Goal: Task Accomplishment & Management: Complete application form

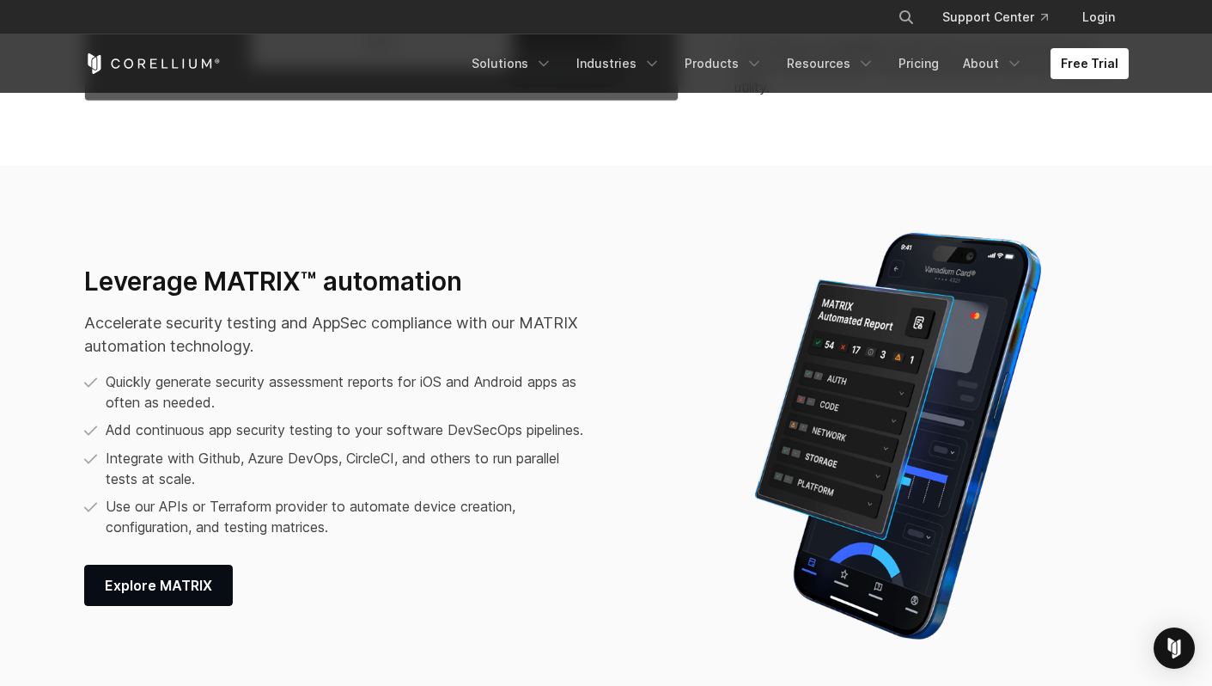
scroll to position [2057, 0]
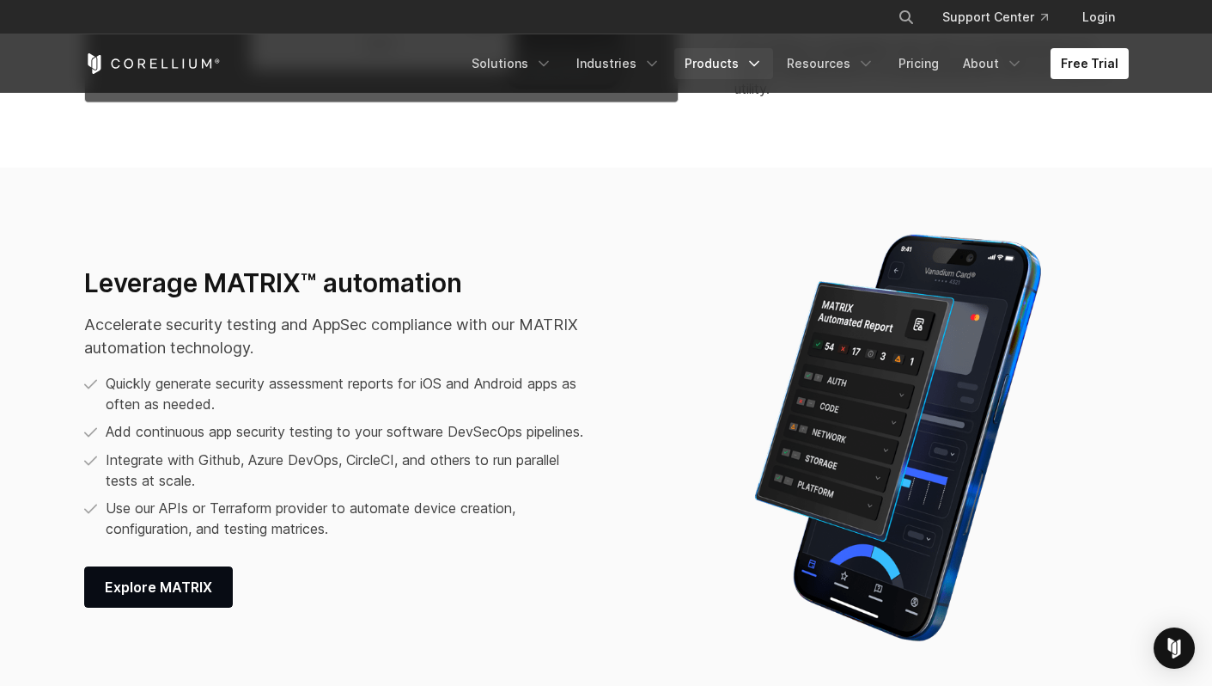
click at [728, 64] on link "Products" at bounding box center [723, 63] width 99 height 31
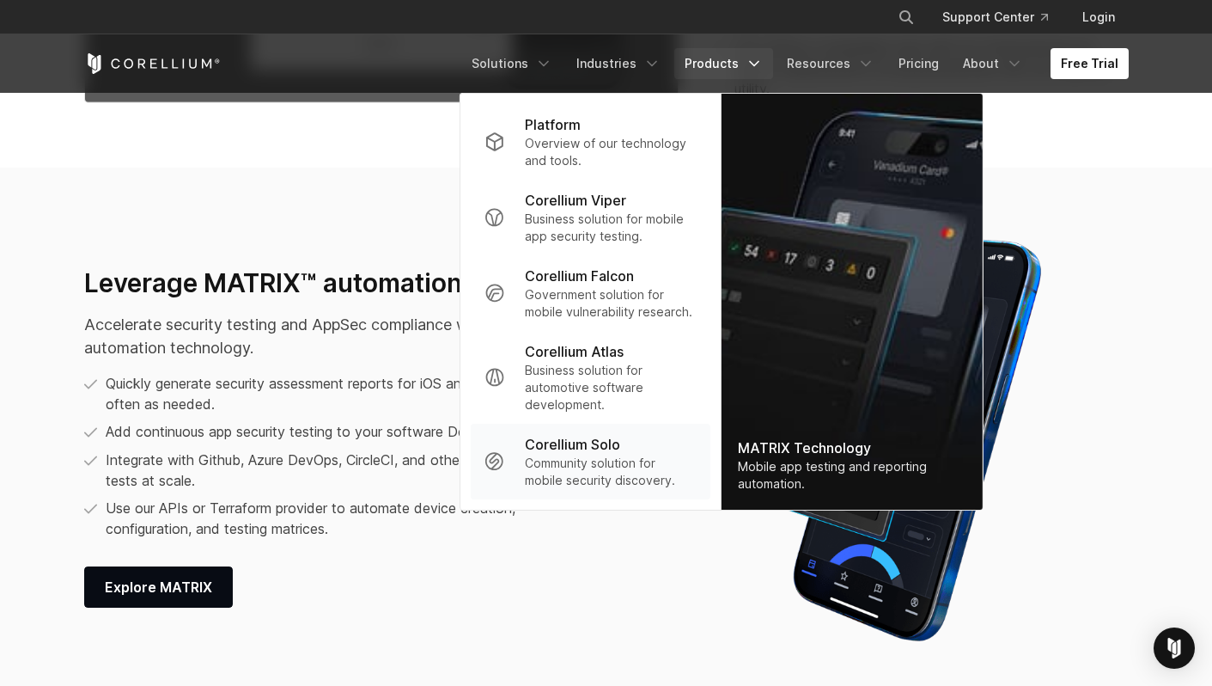
click at [611, 447] on p "Corellium Solo" at bounding box center [572, 444] width 95 height 21
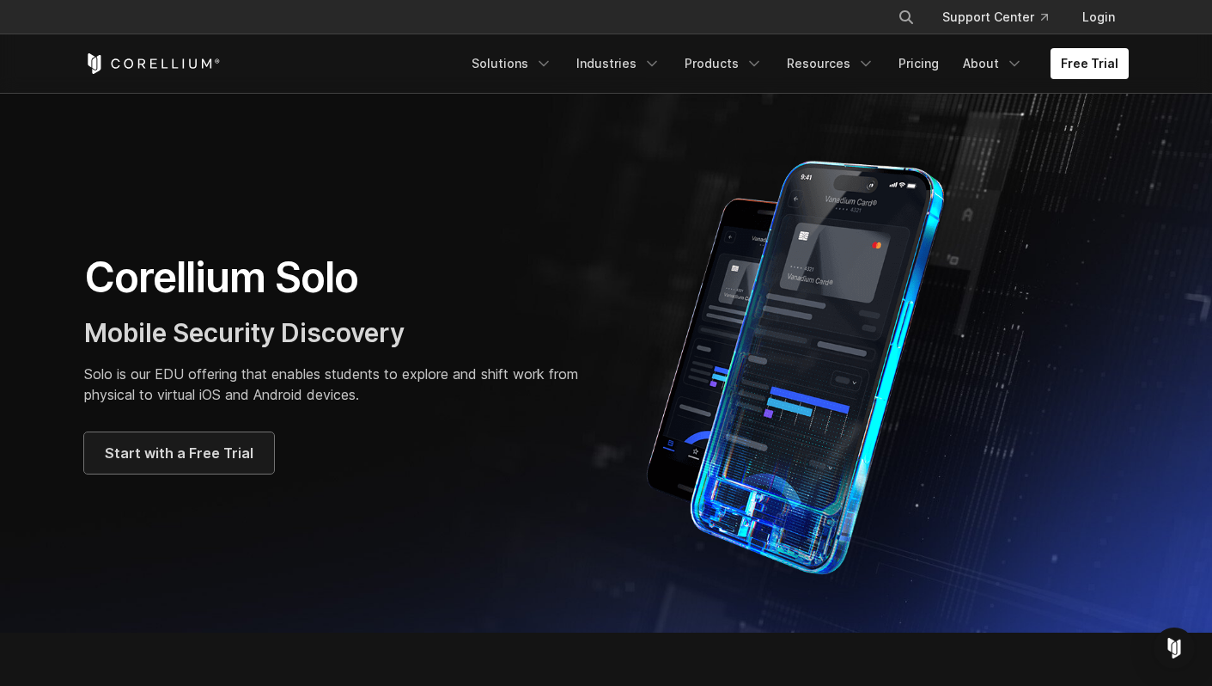
click at [206, 456] on span "Start with a Free Trial" at bounding box center [179, 452] width 149 height 21
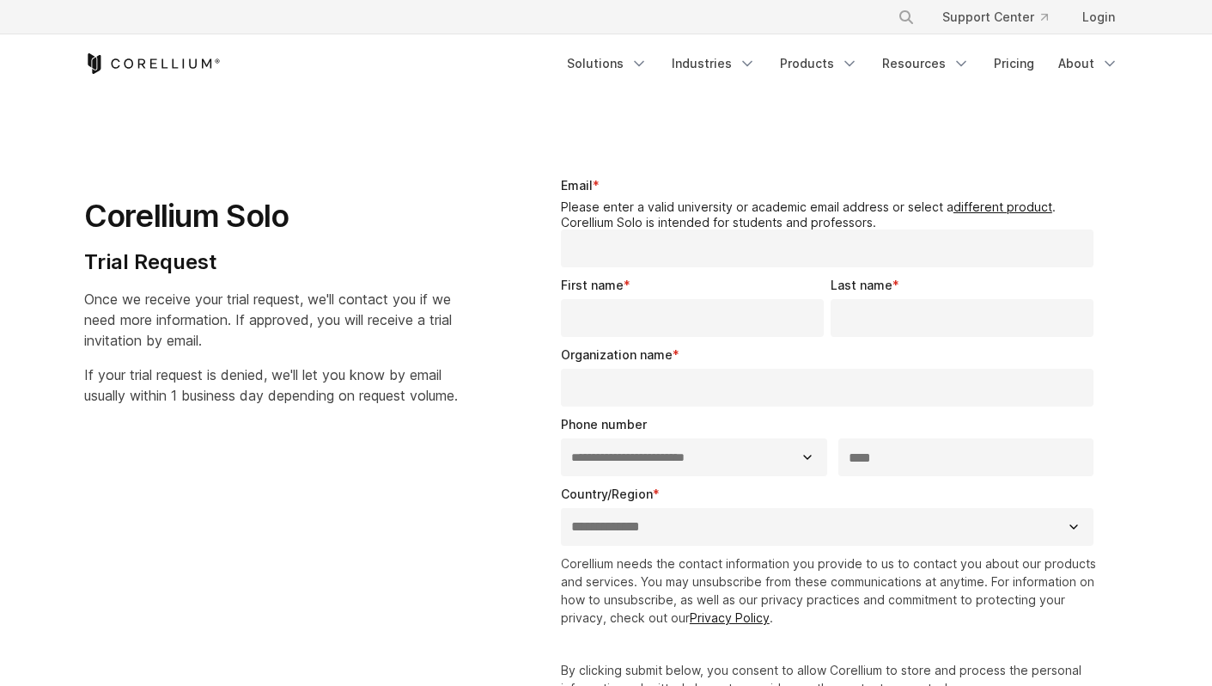
select select "**"
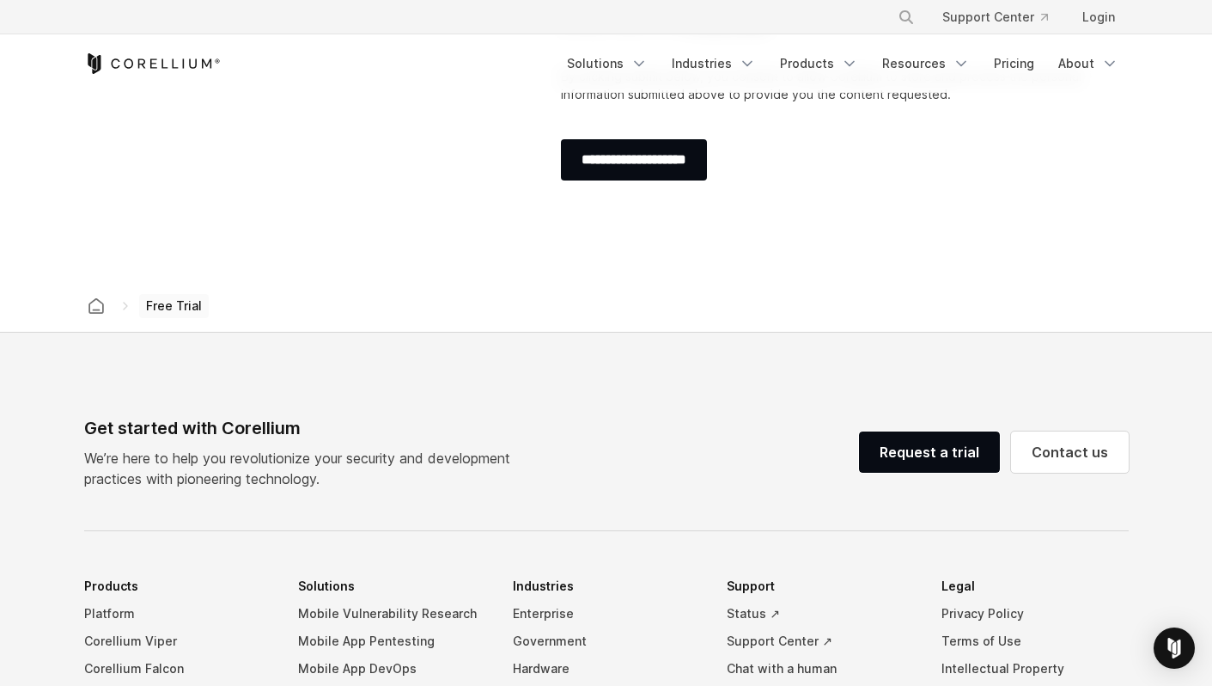
scroll to position [592, 0]
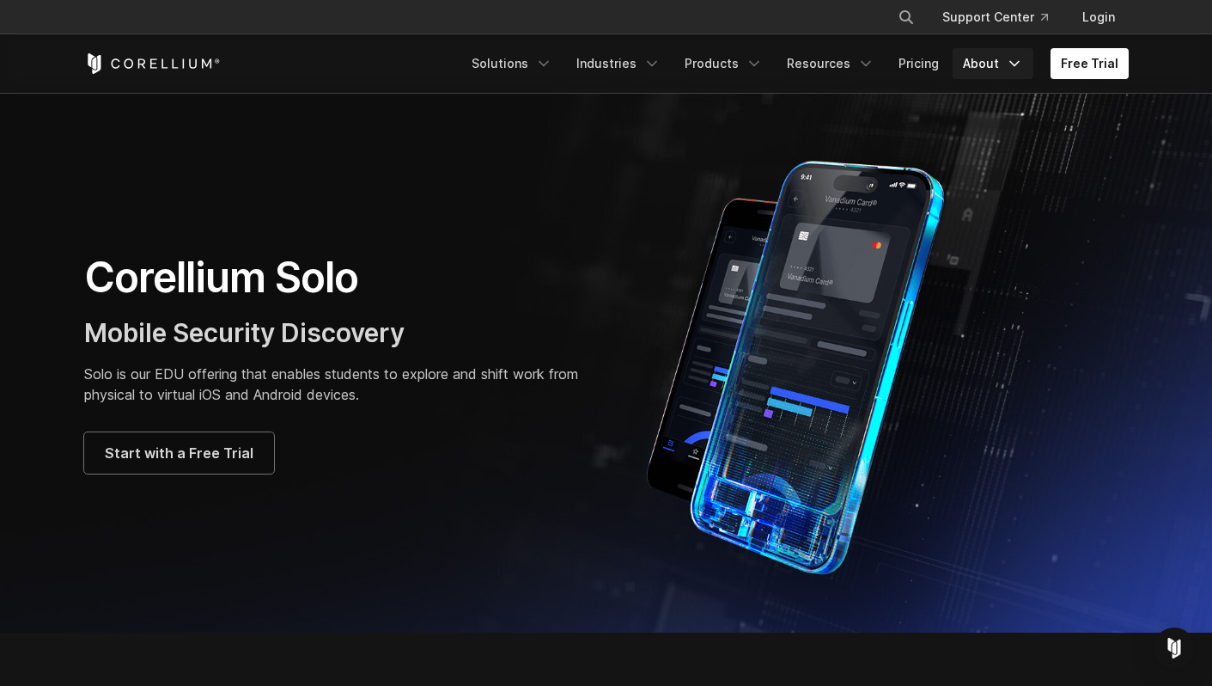
click at [988, 63] on link "About" at bounding box center [993, 63] width 81 height 31
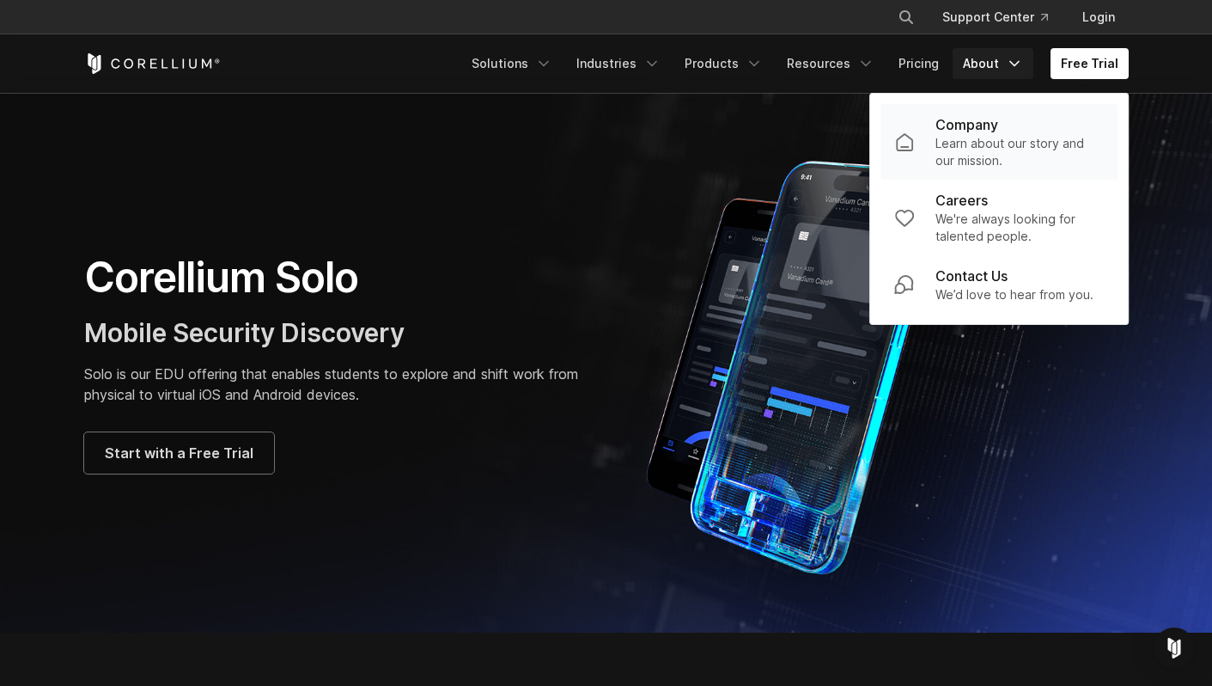
click at [981, 135] on p "Learn about our story and our mission." at bounding box center [1020, 152] width 169 height 34
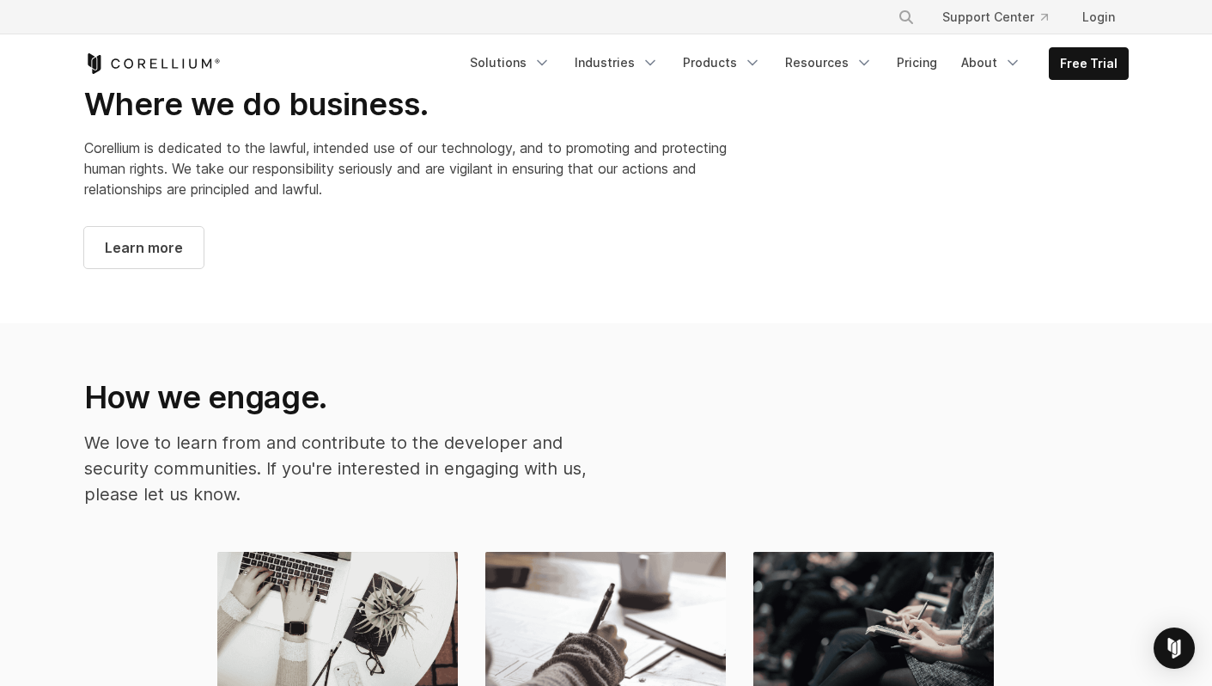
scroll to position [2901, 0]
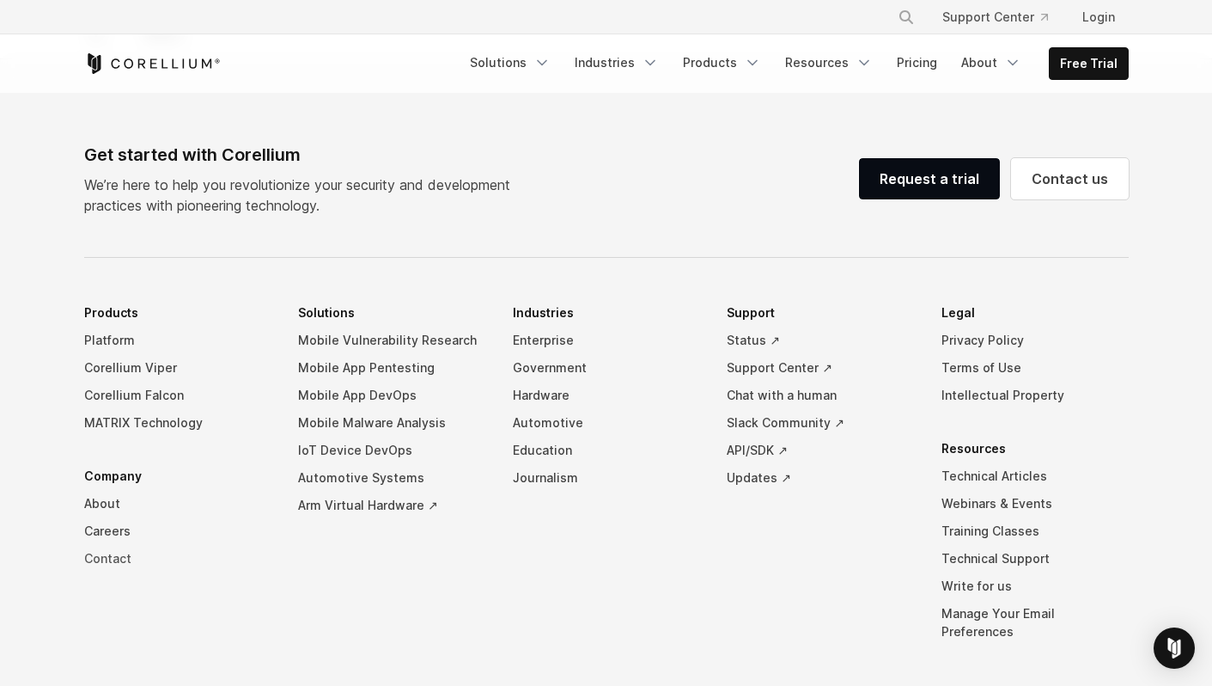
click at [113, 545] on link "Contact" at bounding box center [177, 558] width 187 height 27
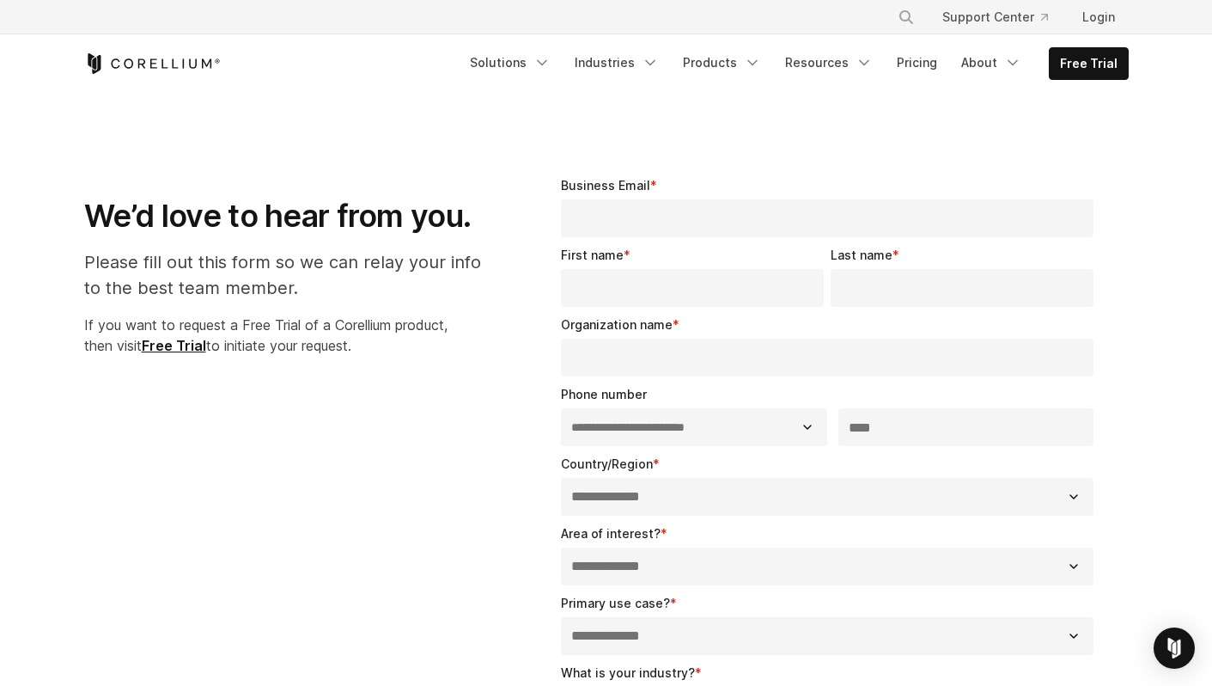
select select "**"
